Goal: Transaction & Acquisition: Purchase product/service

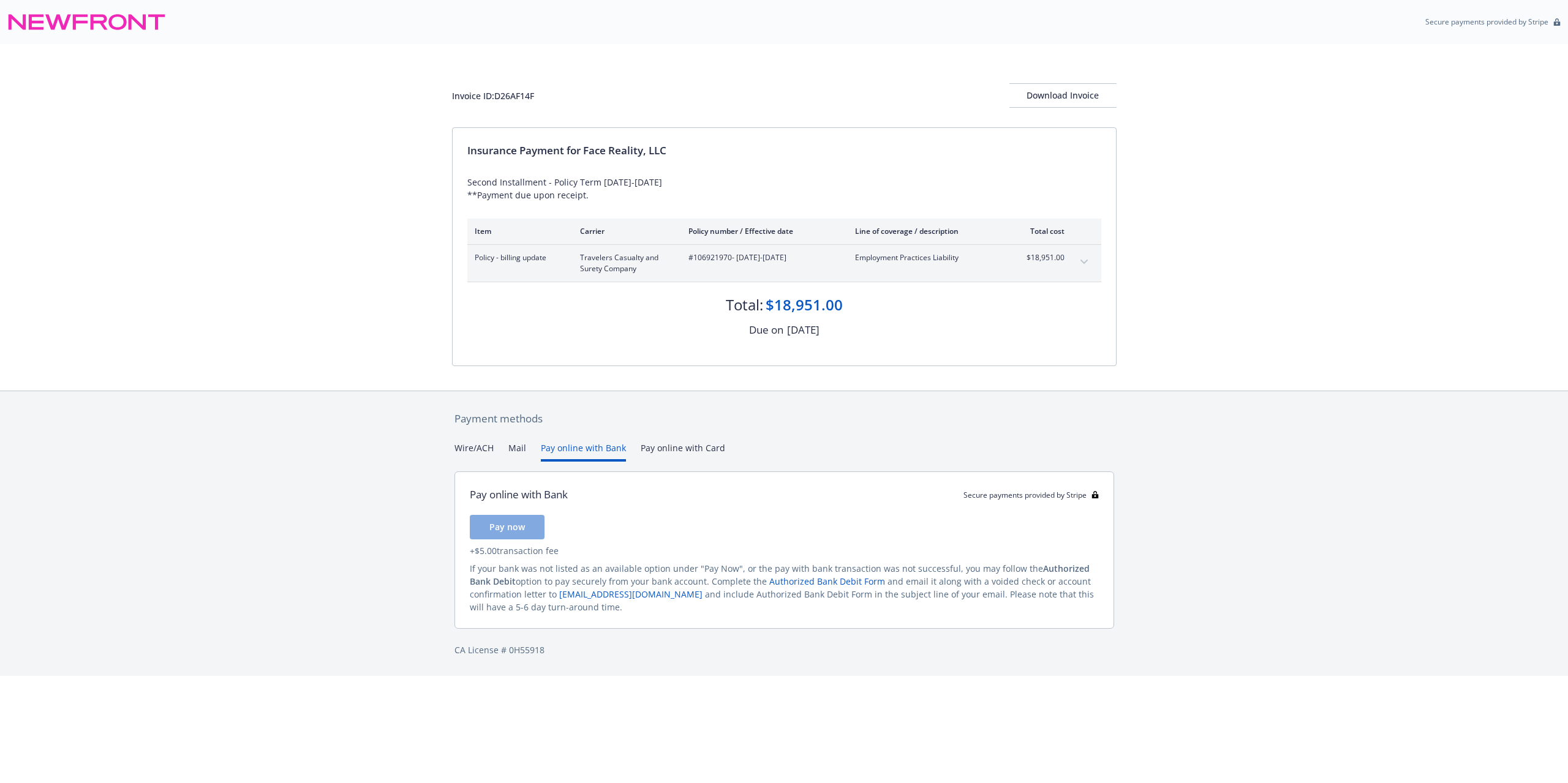
click at [605, 446] on button "Pay online with Bank" at bounding box center [584, 451] width 85 height 20
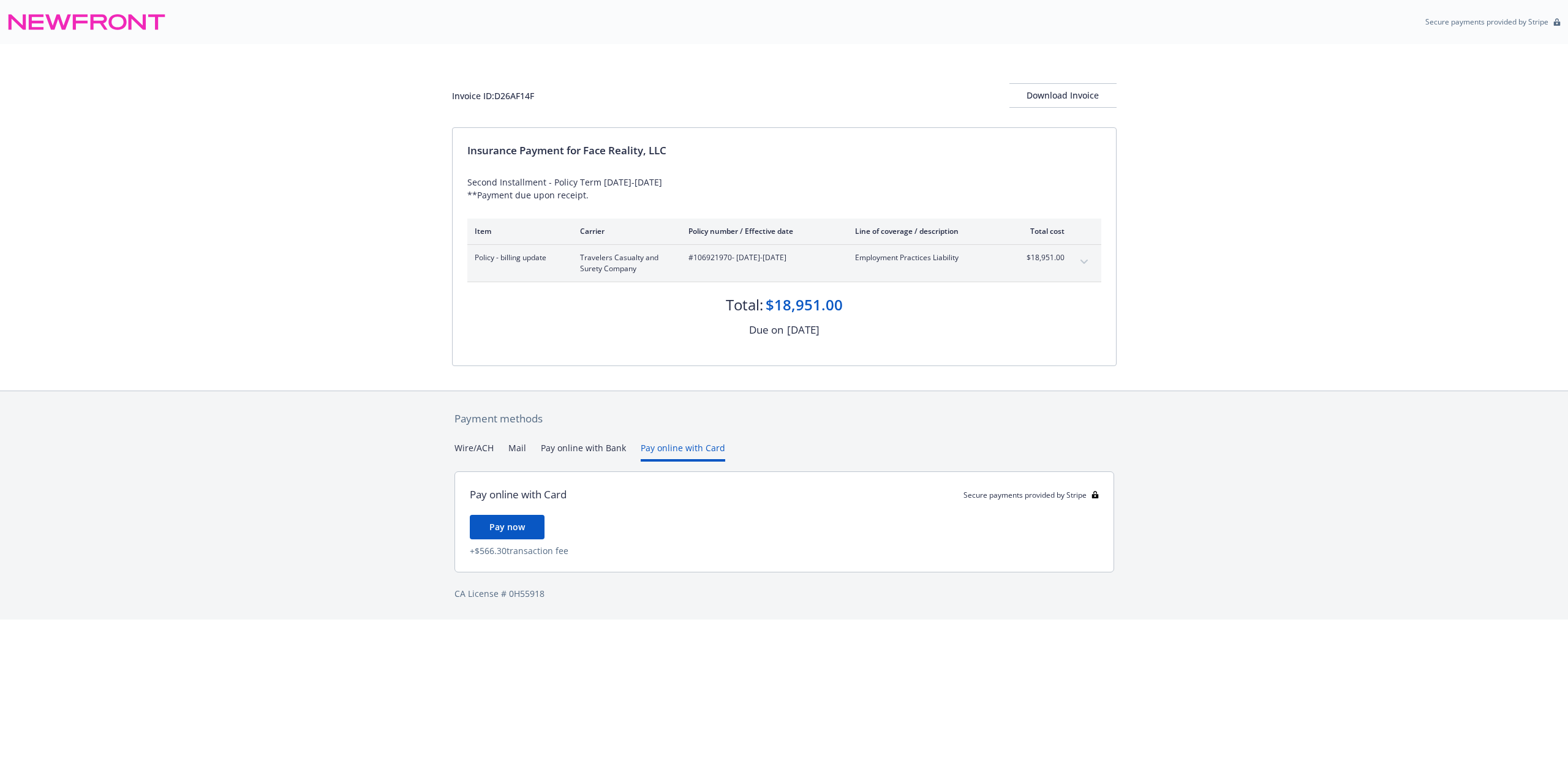
click at [657, 450] on button "Pay online with Card" at bounding box center [683, 451] width 85 height 20
click at [569, 447] on button "Pay online with Bank" at bounding box center [584, 451] width 85 height 20
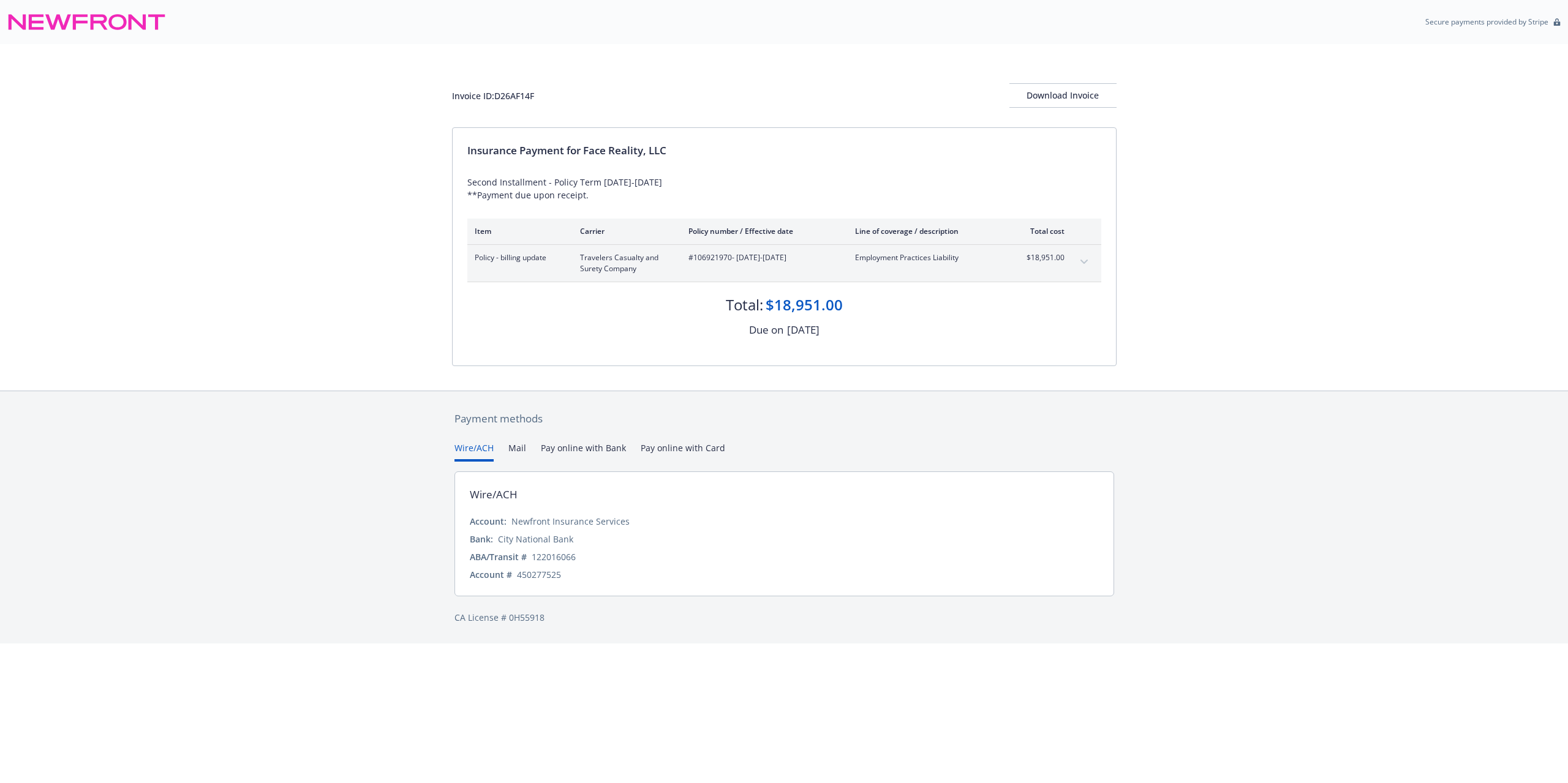
click at [472, 448] on button "Wire/ACH" at bounding box center [474, 451] width 39 height 20
click at [570, 449] on button "Pay online with Bank" at bounding box center [584, 451] width 85 height 20
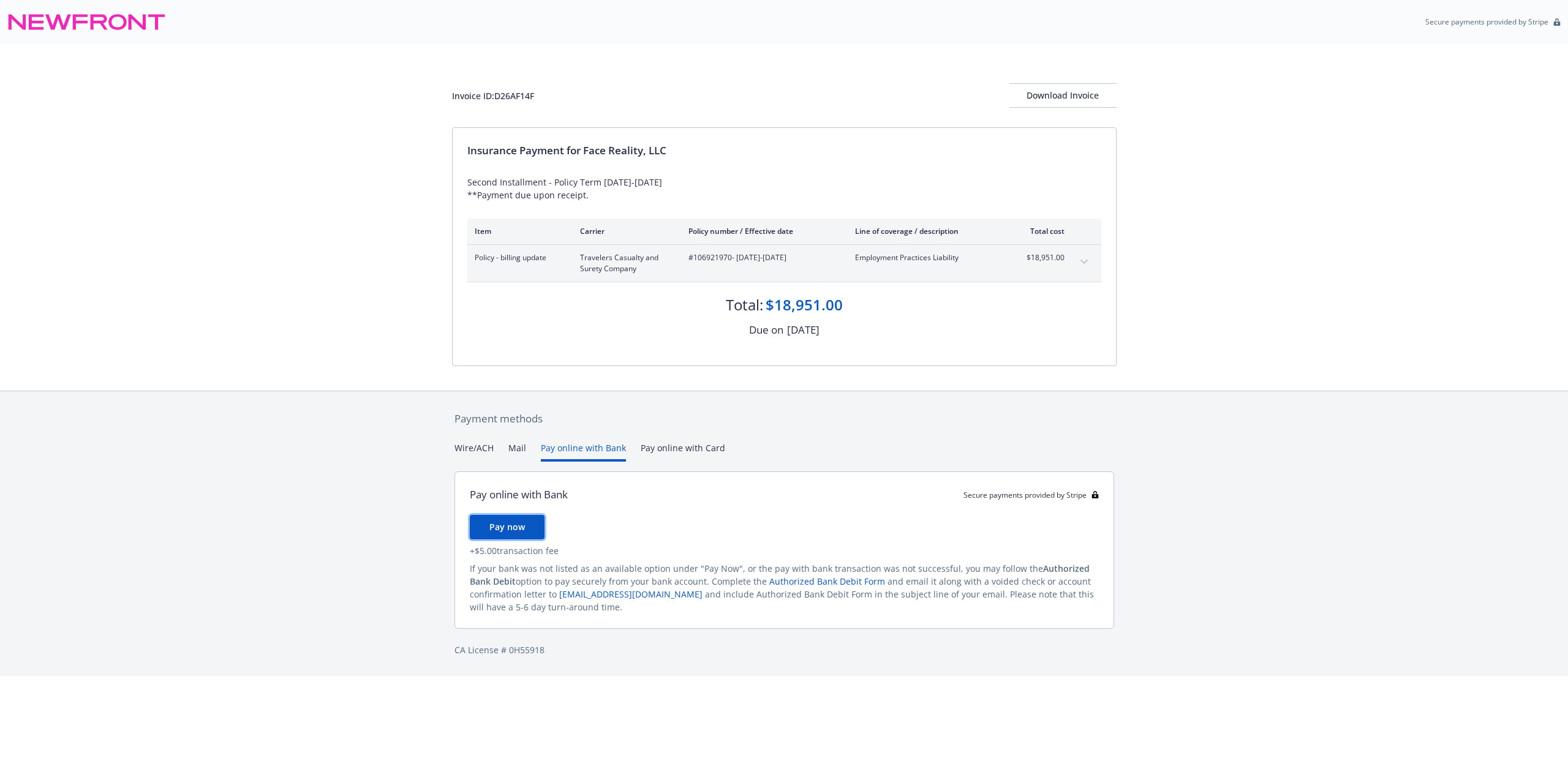
click at [518, 523] on span "Pay now" at bounding box center [507, 527] width 36 height 12
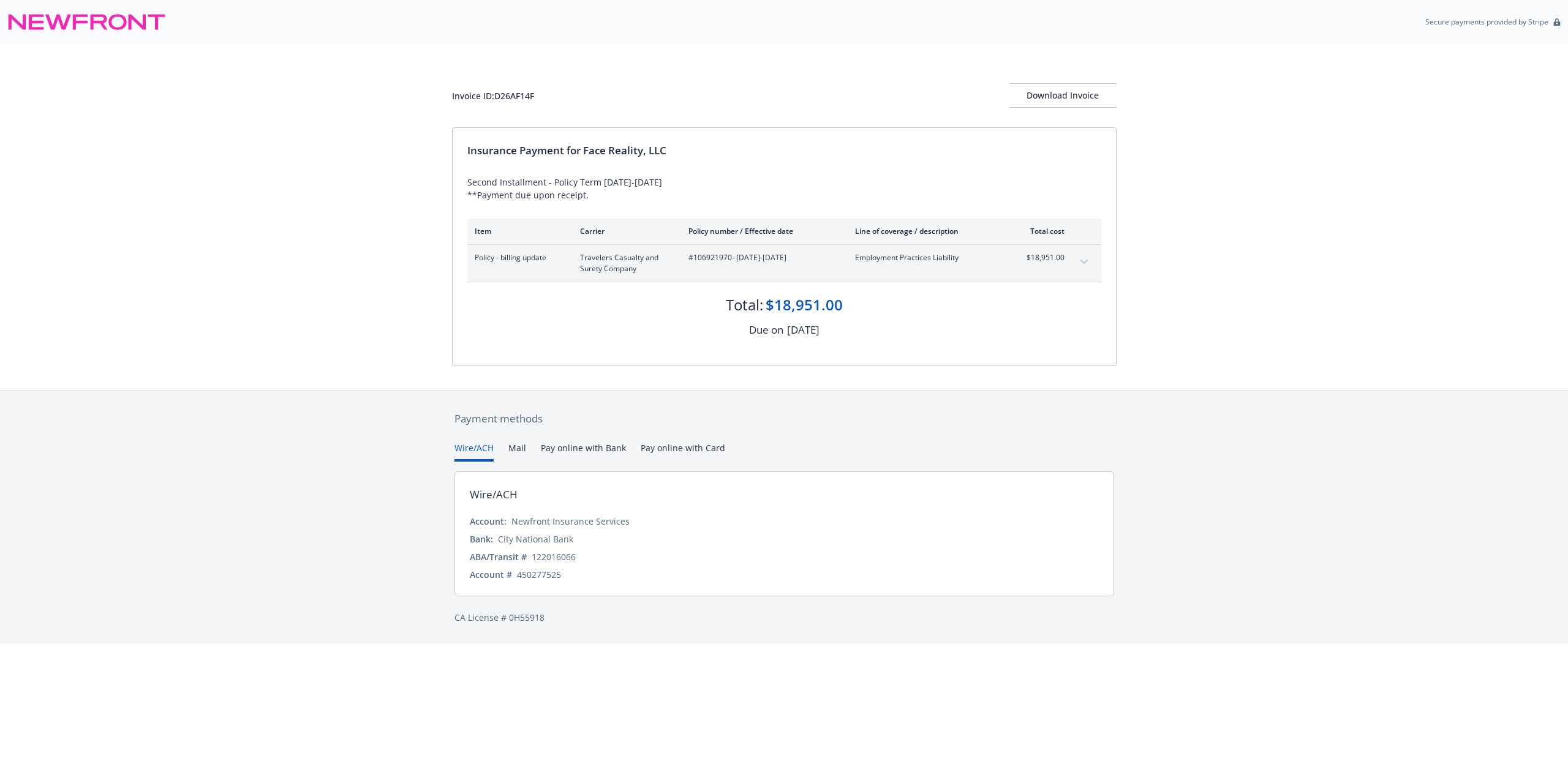
click at [588, 445] on button "Pay online with Bank" at bounding box center [584, 451] width 85 height 20
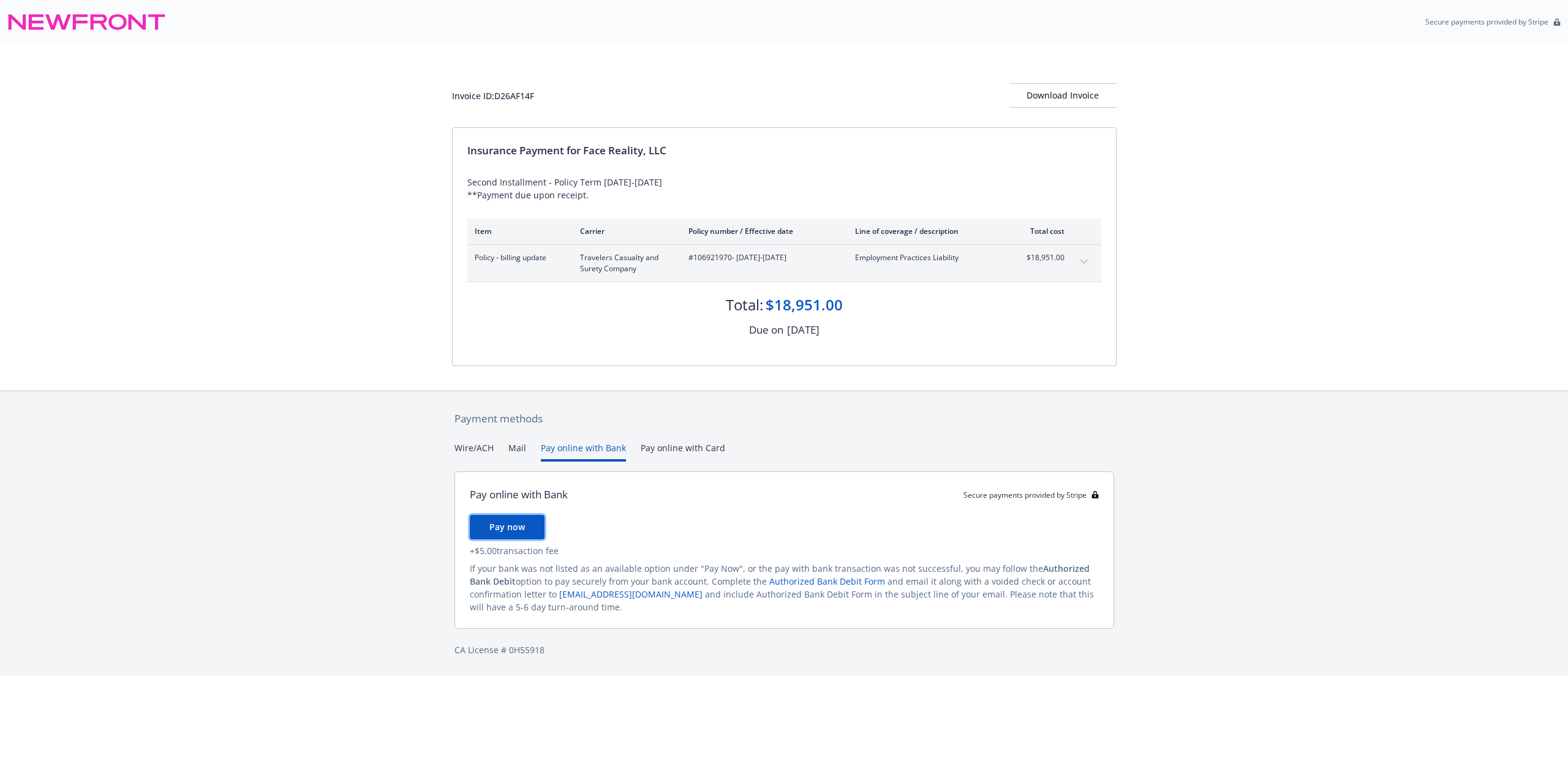
click at [518, 521] on span "Pay now" at bounding box center [507, 527] width 36 height 12
click at [527, 527] on button "Pay now" at bounding box center [507, 527] width 75 height 25
click at [577, 447] on button "Pay online with Bank" at bounding box center [584, 451] width 85 height 20
click at [519, 525] on span "Pay now" at bounding box center [507, 527] width 36 height 12
